Goal: Find specific page/section: Find specific page/section

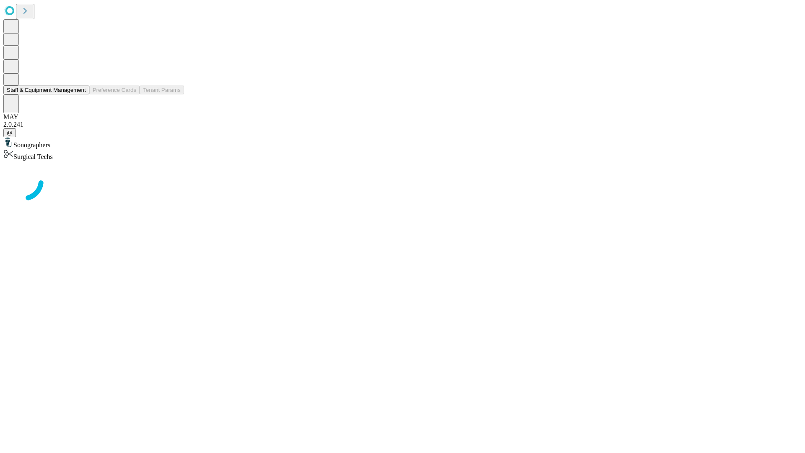
click at [80, 94] on button "Staff & Equipment Management" at bounding box center [46, 90] width 86 height 9
